Goal: Information Seeking & Learning: Learn about a topic

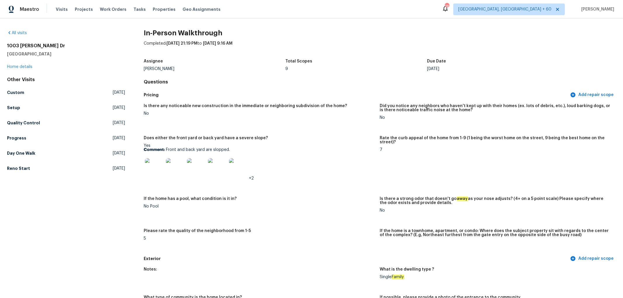
scroll to position [65, 0]
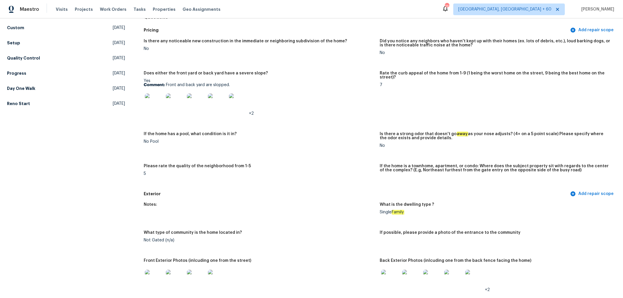
click at [158, 100] on img at bounding box center [154, 102] width 19 height 19
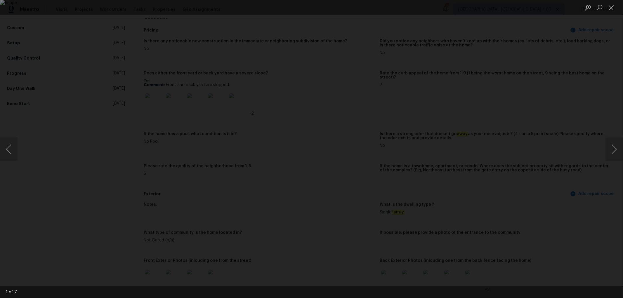
click at [606, 13] on li "Lightbox" at bounding box center [611, 7] width 12 height 15
click at [617, 147] on button "Next image" at bounding box center [614, 148] width 18 height 23
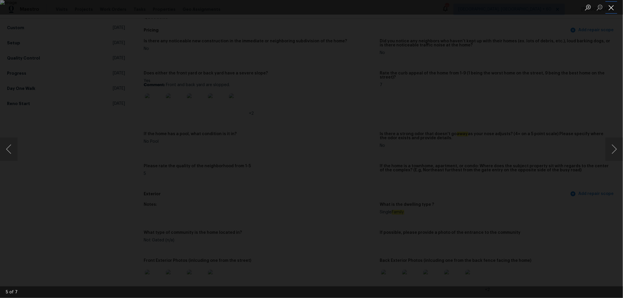
click at [611, 10] on button "Close lightbox" at bounding box center [611, 7] width 12 height 10
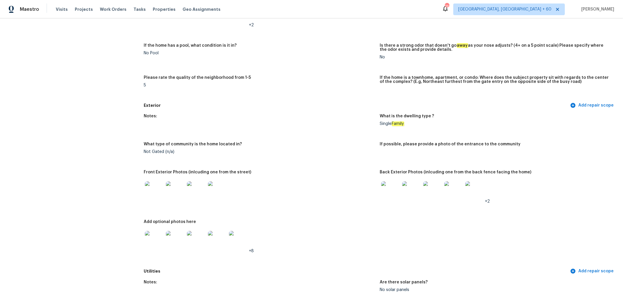
scroll to position [162, 0]
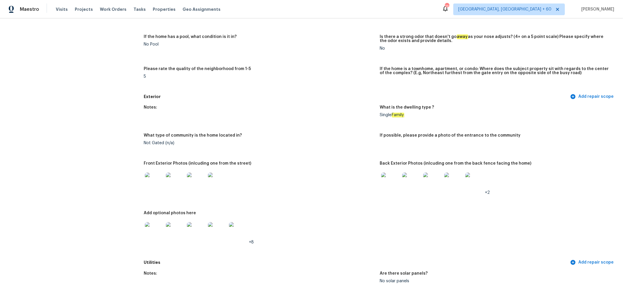
click at [391, 180] on img at bounding box center [390, 182] width 19 height 19
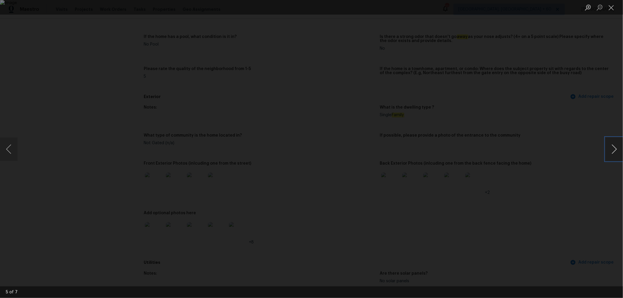
click at [618, 149] on button "Next image" at bounding box center [614, 148] width 18 height 23
click at [614, 149] on button "Next image" at bounding box center [614, 148] width 18 height 23
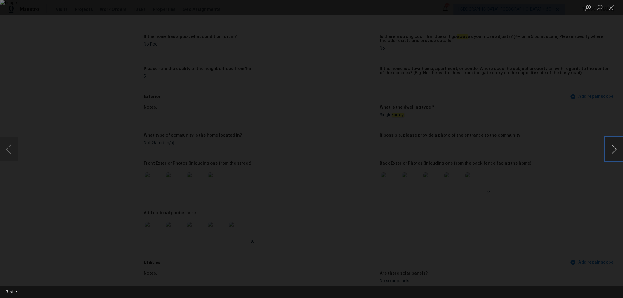
click at [614, 149] on button "Next image" at bounding box center [614, 148] width 18 height 23
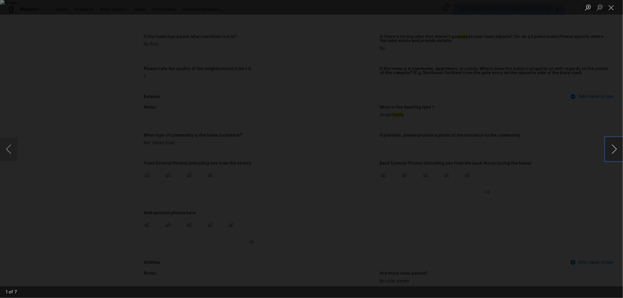
click at [614, 149] on button "Next image" at bounding box center [614, 148] width 18 height 23
click at [608, 8] on button "Close lightbox" at bounding box center [611, 7] width 12 height 10
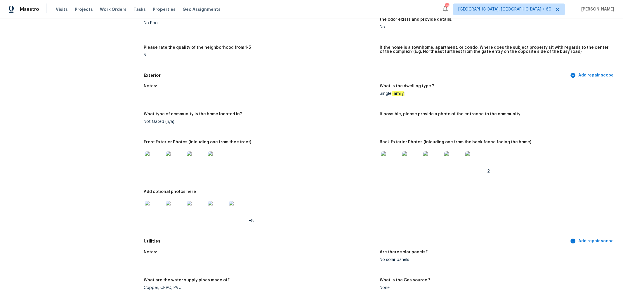
scroll to position [194, 0]
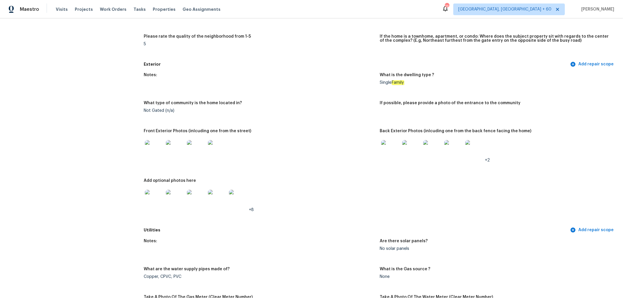
click at [149, 198] on img at bounding box center [154, 199] width 19 height 19
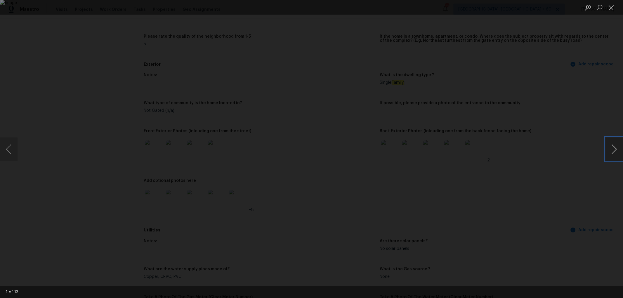
click at [612, 147] on button "Next image" at bounding box center [614, 148] width 18 height 23
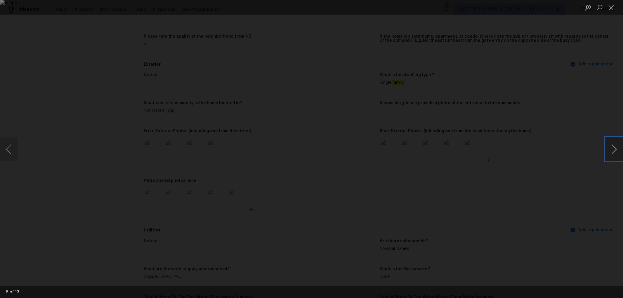
click at [612, 147] on button "Next image" at bounding box center [614, 148] width 18 height 23
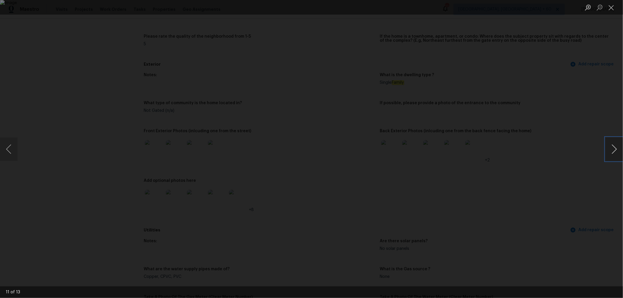
click at [612, 147] on button "Next image" at bounding box center [614, 148] width 18 height 23
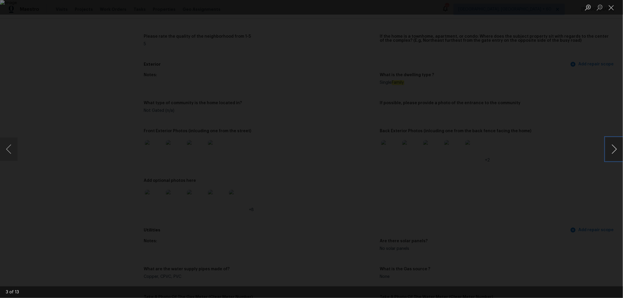
click at [612, 147] on button "Next image" at bounding box center [614, 148] width 18 height 23
click at [609, 7] on button "Close lightbox" at bounding box center [611, 7] width 12 height 10
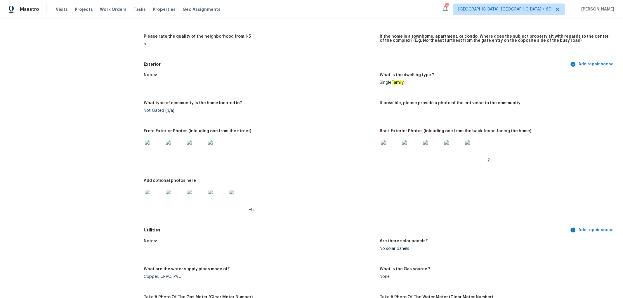
click at [169, 208] on img at bounding box center [175, 199] width 19 height 19
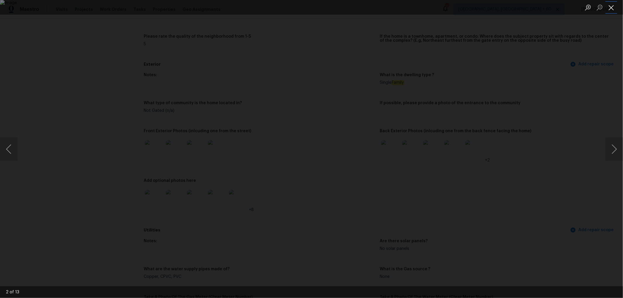
click at [613, 6] on button "Close lightbox" at bounding box center [611, 7] width 12 height 10
